Goal: Task Accomplishment & Management: Manage account settings

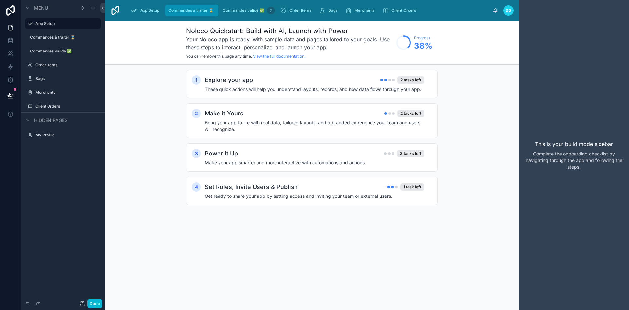
click at [185, 13] on div "Commandes à traiter ⌛ 1" at bounding box center [191, 10] width 49 height 10
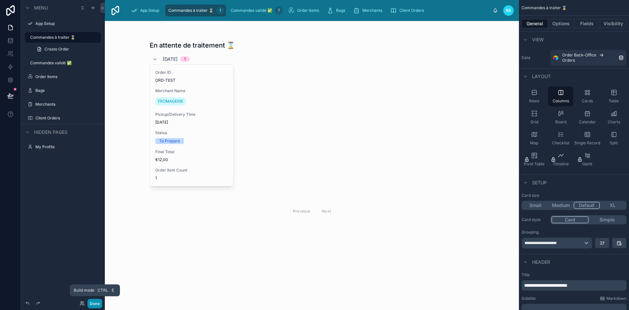
click at [99, 300] on button "Done" at bounding box center [94, 303] width 15 height 10
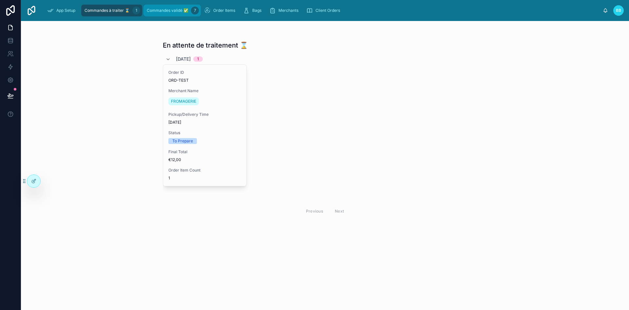
click at [157, 8] on span "Commandes validé ✅" at bounding box center [168, 10] width 42 height 5
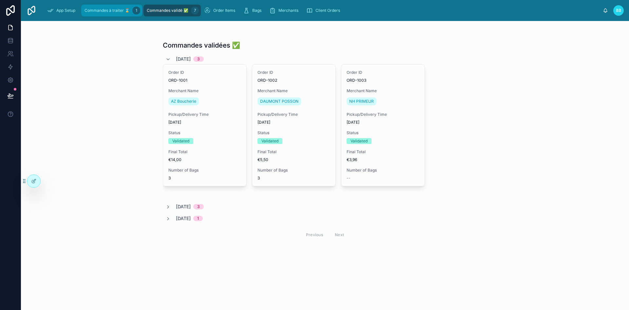
click at [114, 7] on div "Commandes à traiter ⌛ 1" at bounding box center [111, 10] width 57 height 10
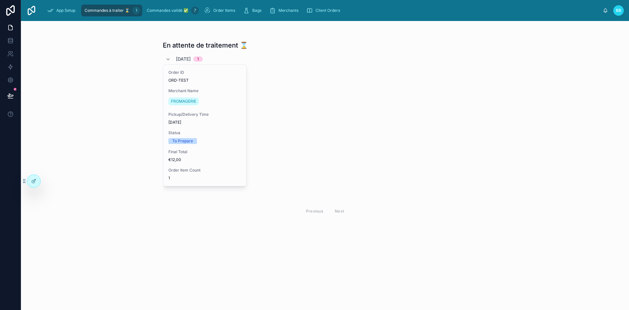
click at [490, 74] on div "En attente de traitement ⌛ [DATE] 1 Order ID ORD-TEST Merchant Name FROMAGERIE …" at bounding box center [325, 130] width 335 height 219
click at [158, 11] on span "Commandes validé ✅" at bounding box center [168, 10] width 42 height 5
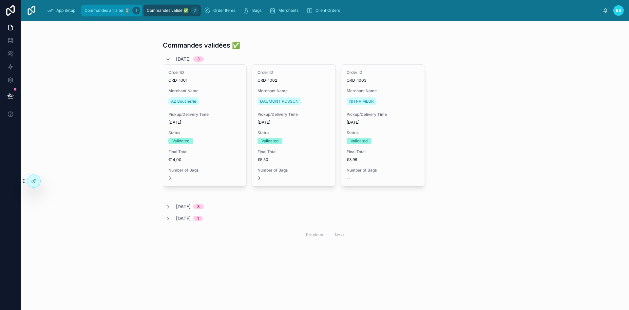
click at [124, 10] on span "Commandes à traiter ⌛" at bounding box center [107, 10] width 45 height 5
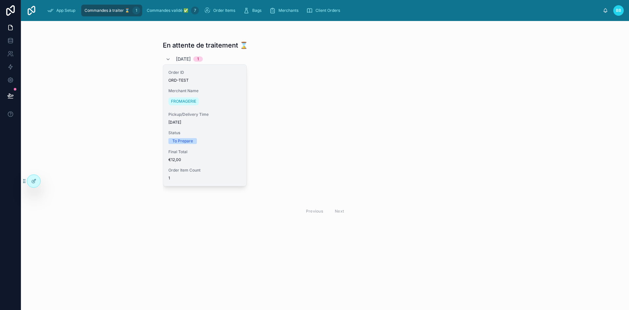
click at [214, 108] on div "Order ID ORD-TEST Merchant Name FROMAGERIE Pickup/Delivery Time [DATE] Status T…" at bounding box center [204, 125] width 83 height 121
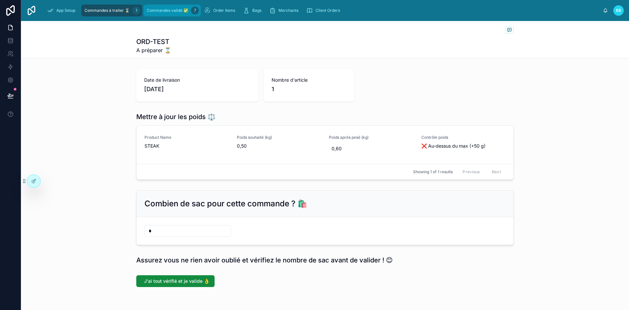
click at [166, 5] on link "Commandes validé ✅ 7" at bounding box center [171, 11] width 57 height 12
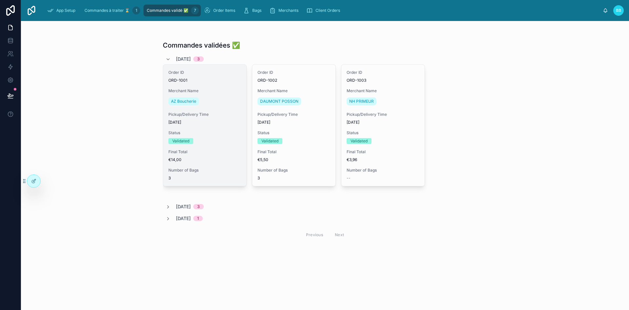
click at [229, 145] on div "Order ID ORD-1001 Merchant Name AZ Boucherie Pickup/Delivery Time [DATE] Status…" at bounding box center [204, 125] width 83 height 121
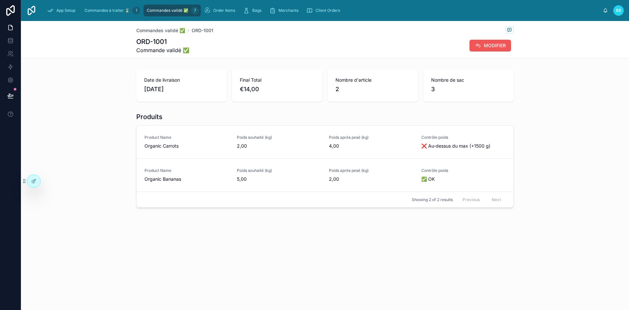
click at [491, 43] on span "MODIFIER" at bounding box center [495, 45] width 22 height 7
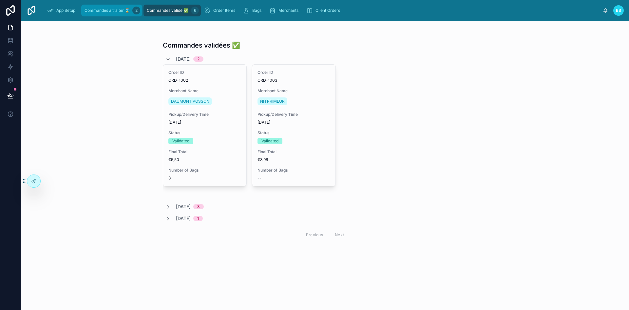
click at [109, 11] on span "Commandes à traiter ⌛" at bounding box center [107, 10] width 45 height 5
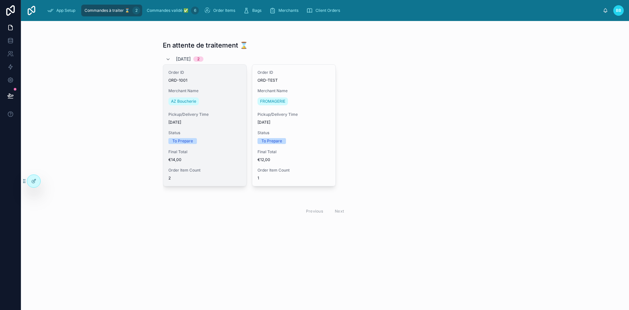
click at [226, 155] on div "Final Total €14,00" at bounding box center [204, 155] width 73 height 13
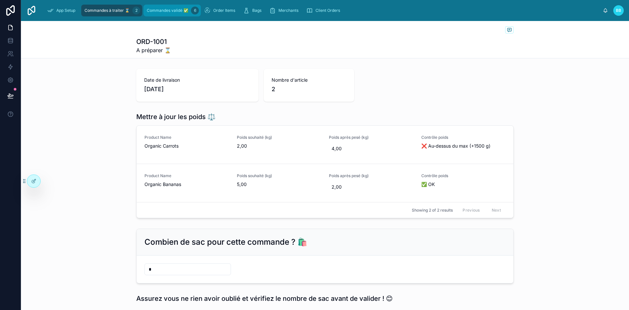
click at [185, 15] on div "Commandes validé ✅ 6" at bounding box center [171, 10] width 53 height 10
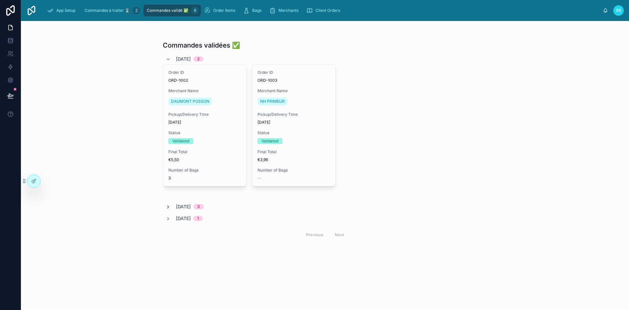
click at [167, 205] on icon at bounding box center [167, 206] width 5 height 5
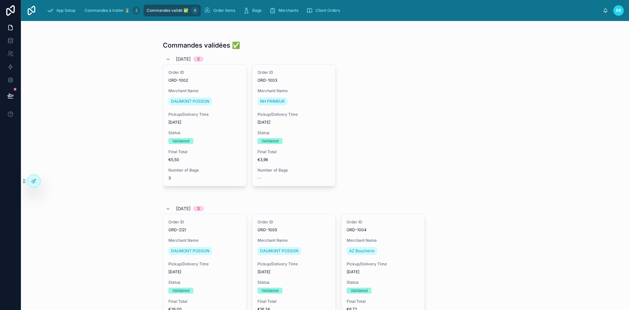
scroll to position [99, 0]
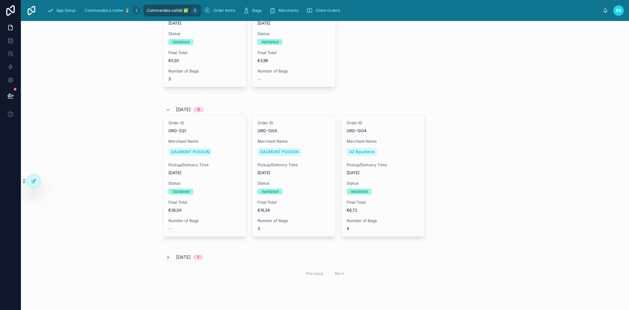
click at [166, 255] on icon at bounding box center [167, 257] width 5 height 5
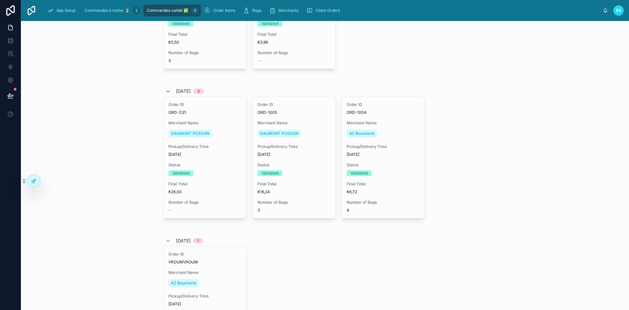
scroll to position [125, 0]
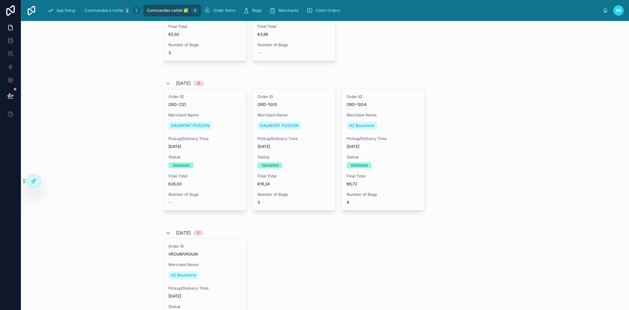
click at [165, 235] on icon at bounding box center [167, 232] width 5 height 5
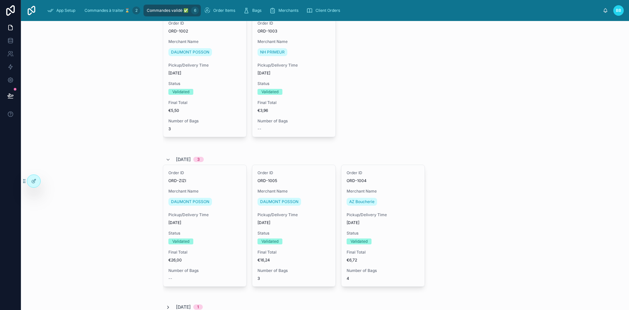
scroll to position [0, 0]
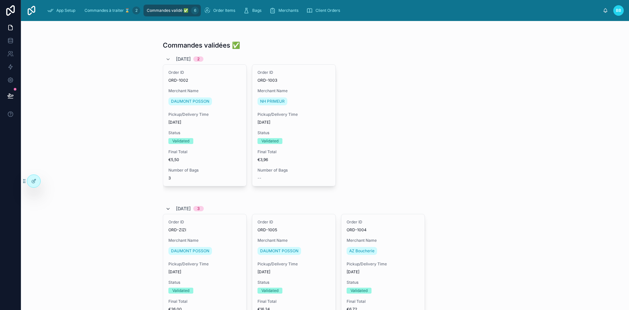
click at [165, 207] on icon at bounding box center [167, 208] width 5 height 5
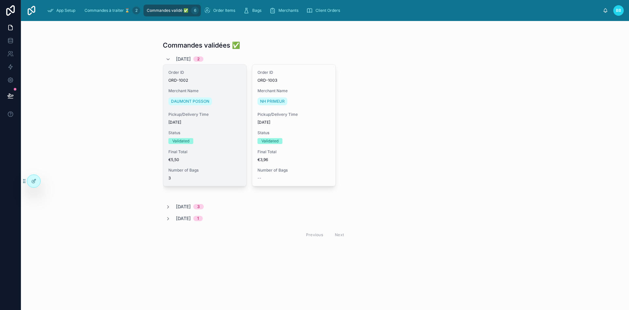
click at [242, 96] on div "Order ID ORD-1002 Merchant Name DAUMONT POSSON Pickup/Delivery Time [DATE] Stat…" at bounding box center [204, 125] width 83 height 121
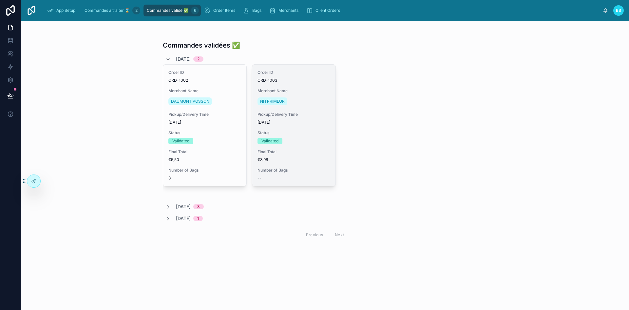
click at [307, 89] on span "Merchant Name" at bounding box center [294, 90] width 73 height 5
